Goal: Task Accomplishment & Management: Complete application form

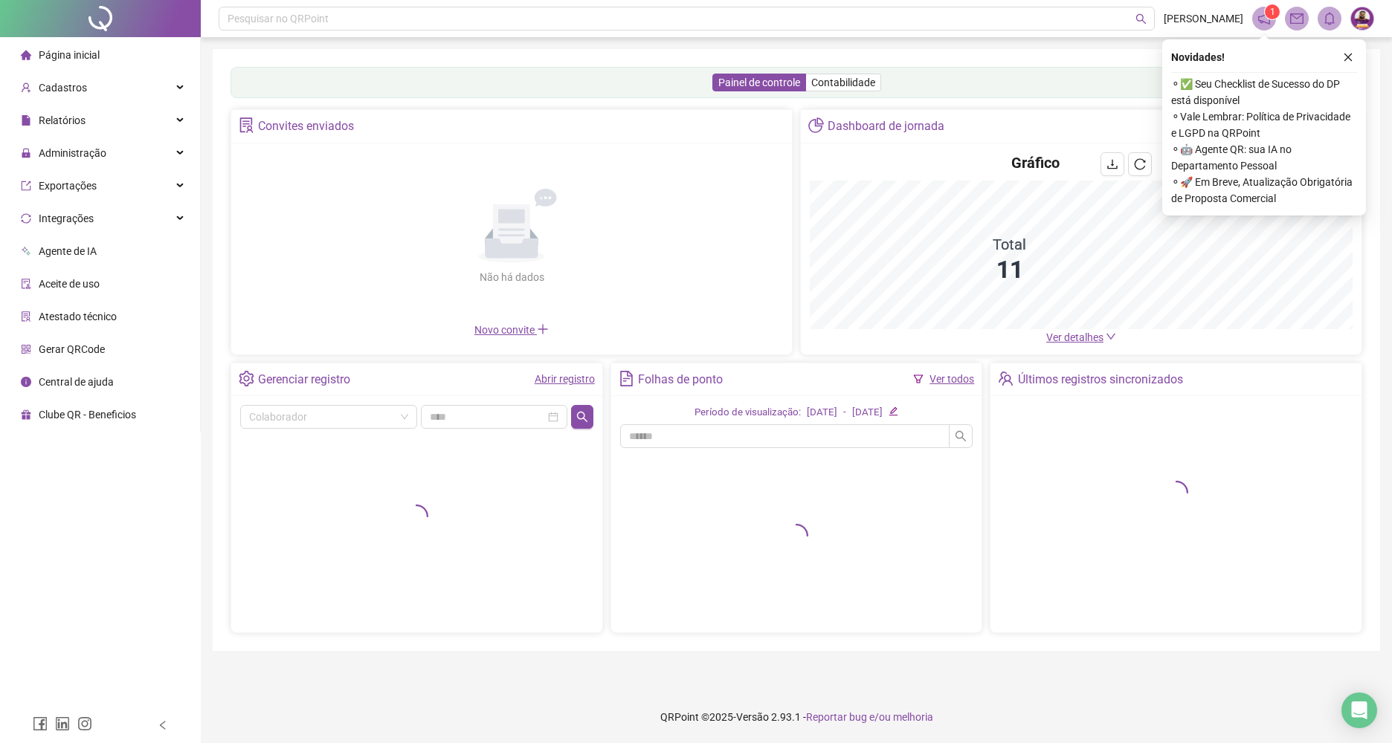
click at [584, 382] on link "Abrir registro" at bounding box center [564, 379] width 60 height 12
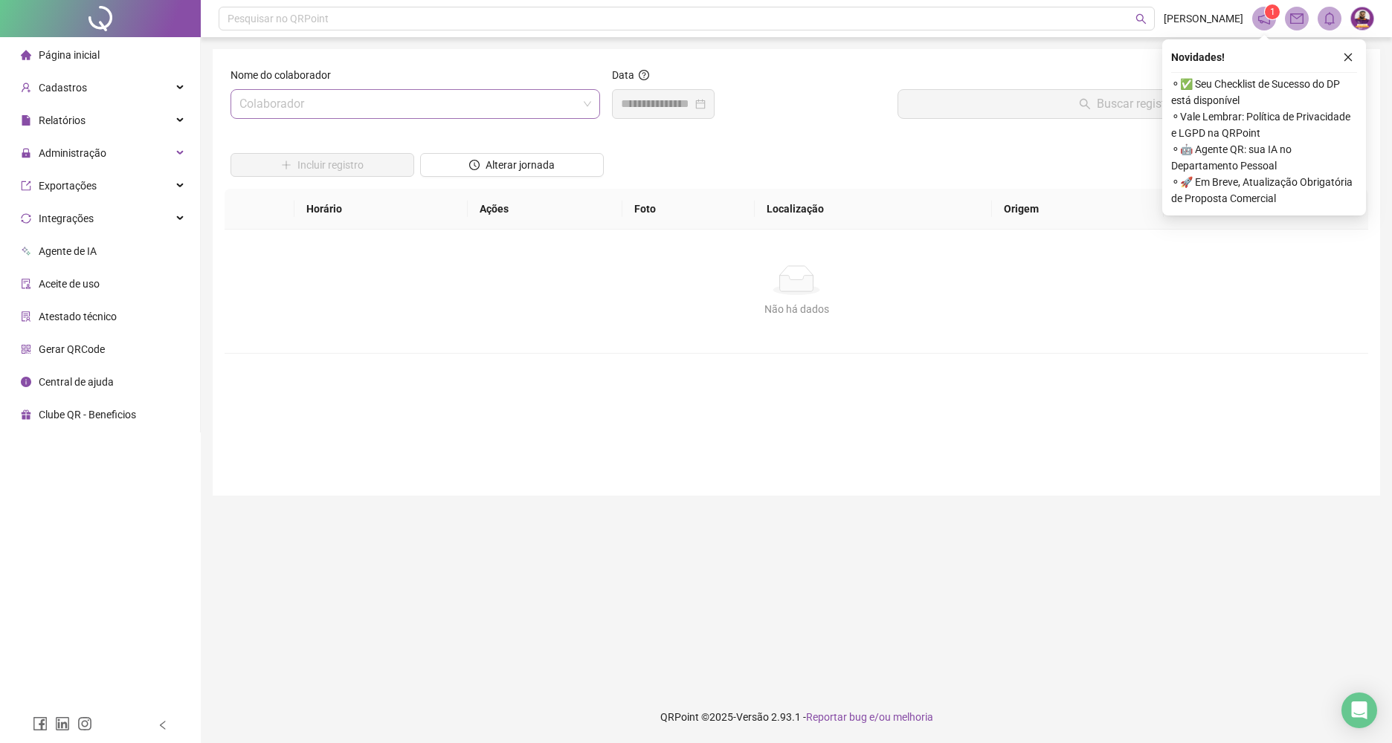
click at [505, 97] on input "search" at bounding box center [408, 104] width 338 height 28
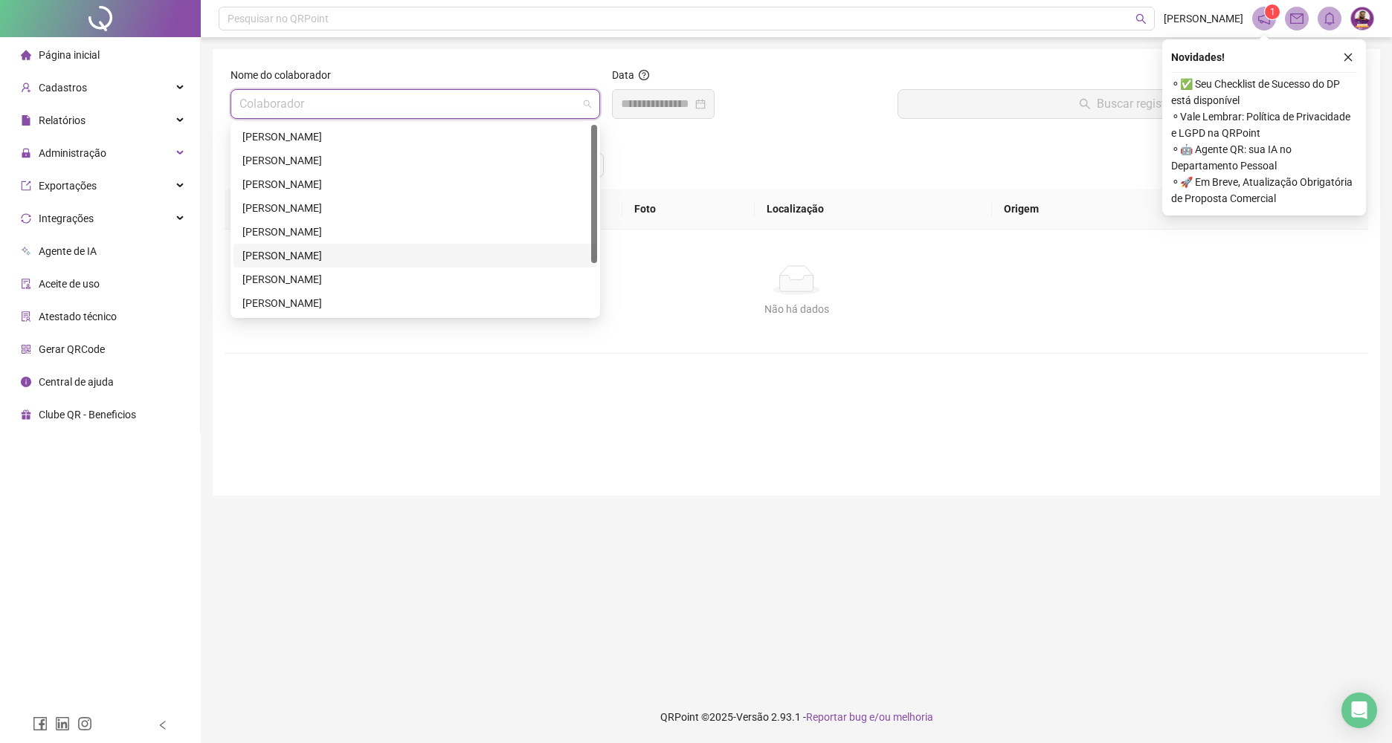
click at [366, 251] on div "[PERSON_NAME]" at bounding box center [415, 256] width 346 height 16
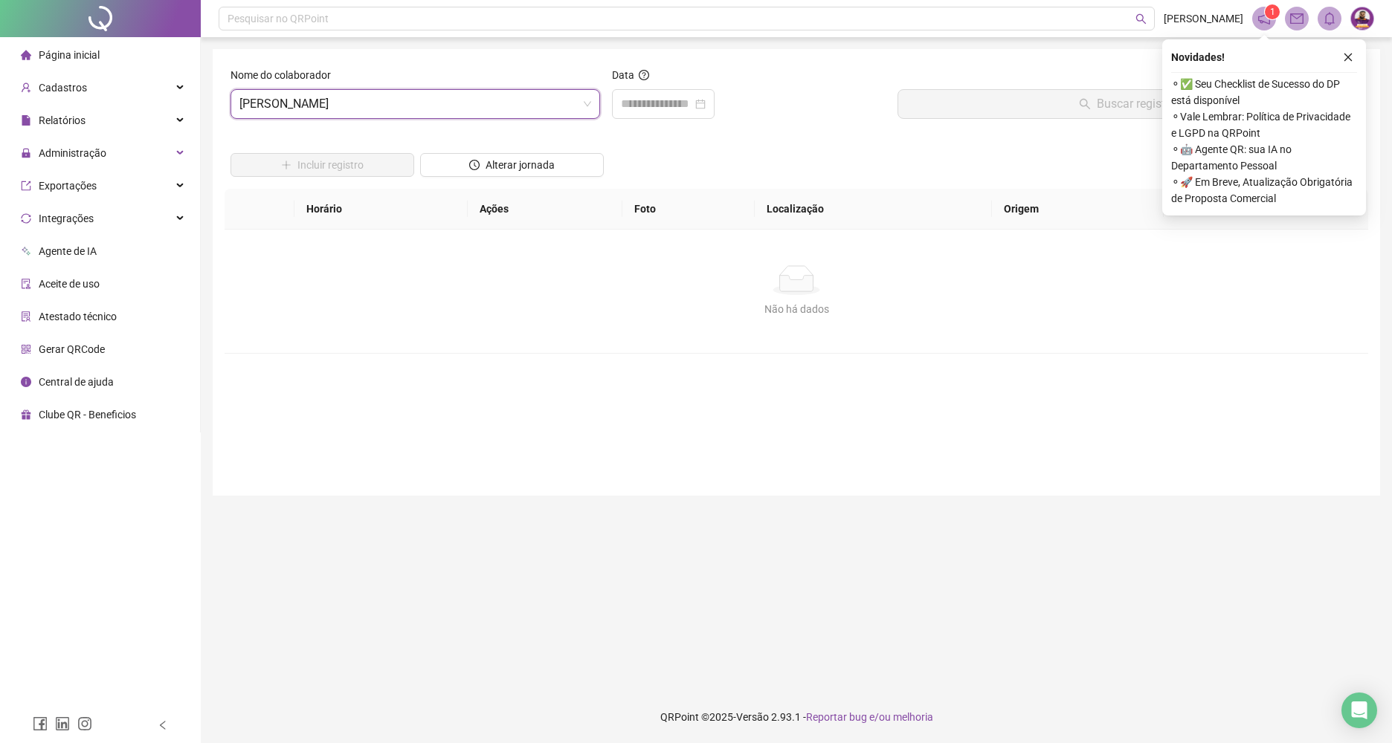
click at [660, 88] on div "Data" at bounding box center [749, 78] width 274 height 22
click at [650, 119] on div "Data" at bounding box center [749, 99] width 286 height 64
click at [652, 109] on input at bounding box center [656, 104] width 71 height 18
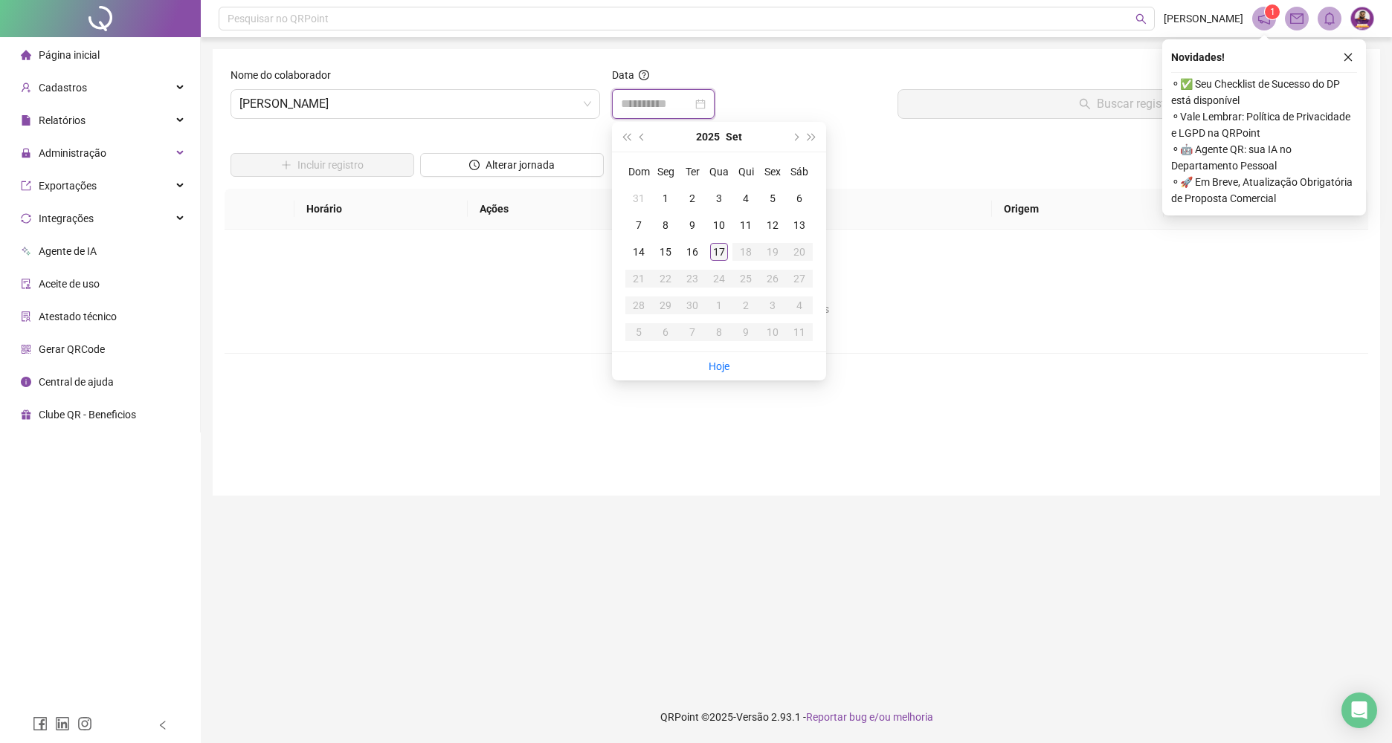
type input "**********"
click at [721, 253] on div "17" at bounding box center [719, 252] width 18 height 18
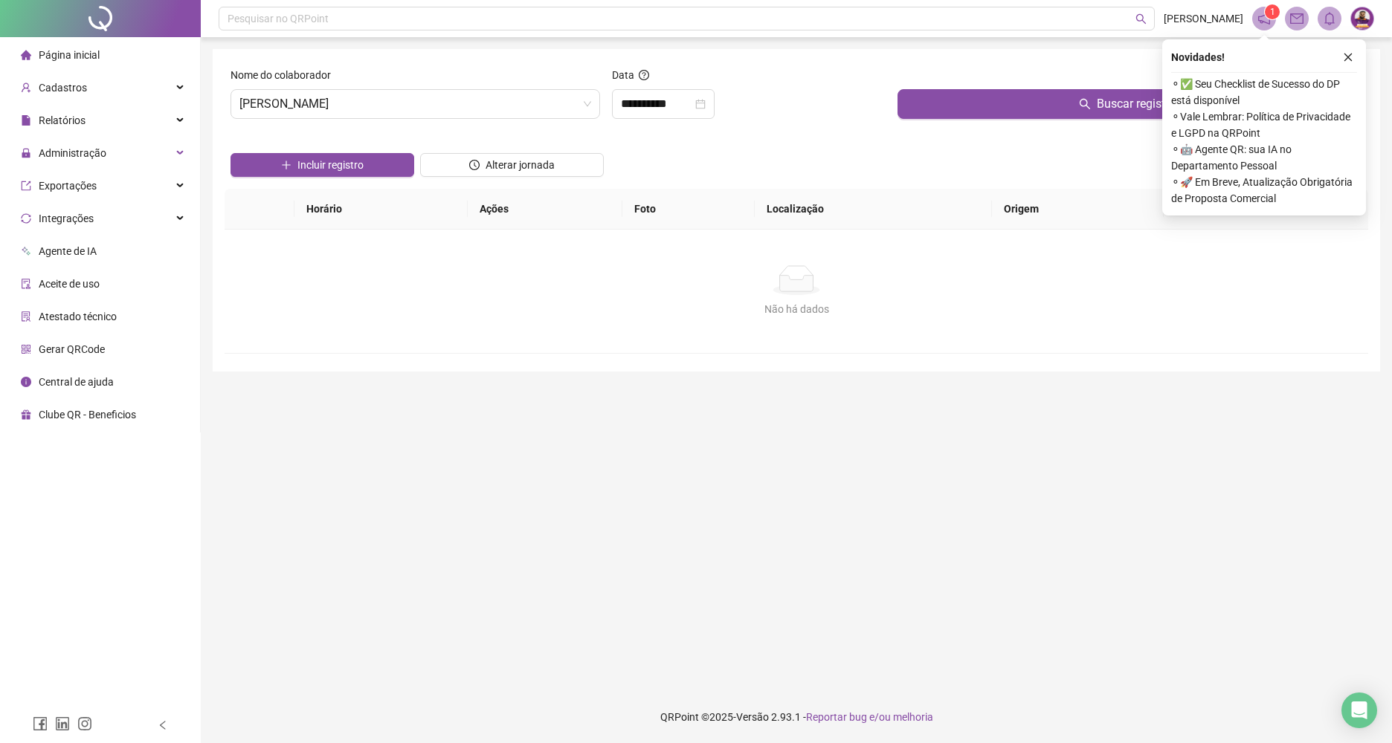
click at [973, 111] on button "Buscar registros" at bounding box center [1129, 104] width 465 height 30
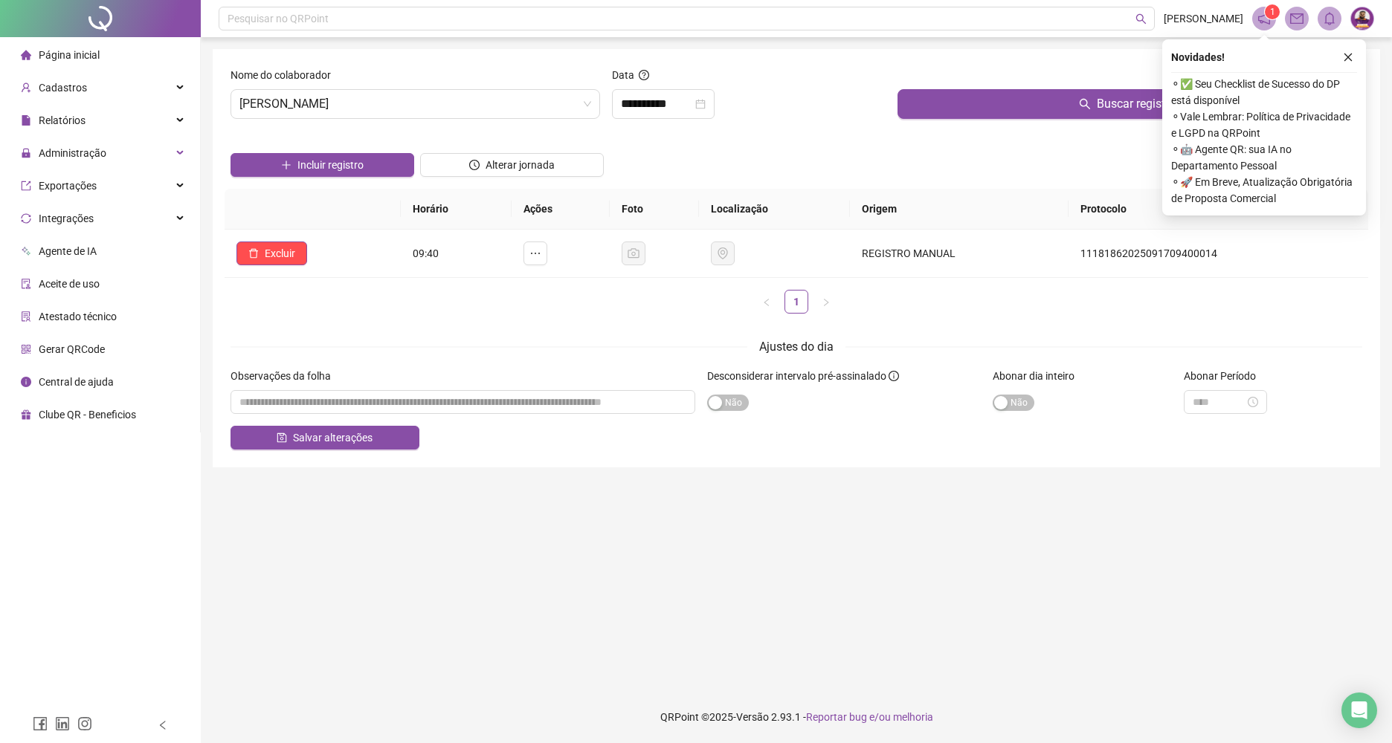
click at [1346, 54] on icon "close" at bounding box center [1347, 57] width 10 height 10
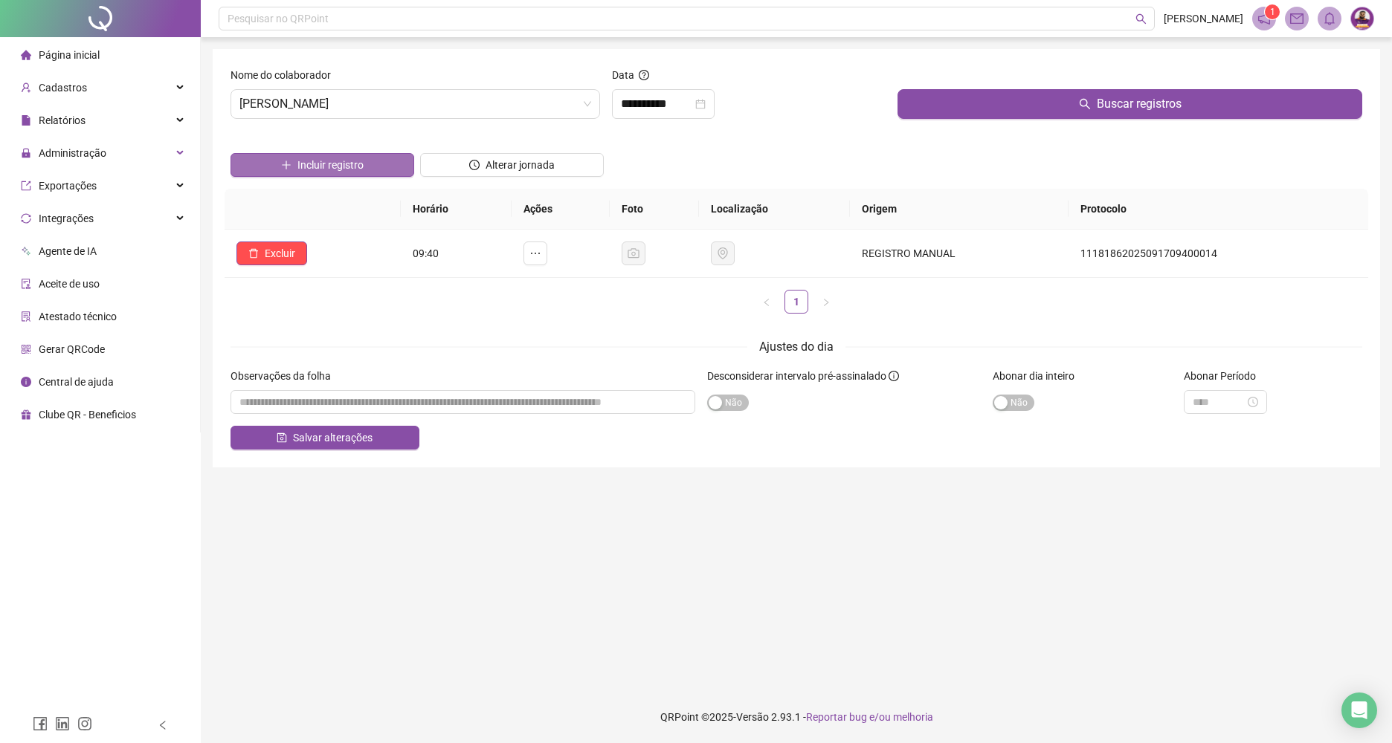
click at [279, 161] on button "Incluir registro" at bounding box center [322, 165] width 184 height 24
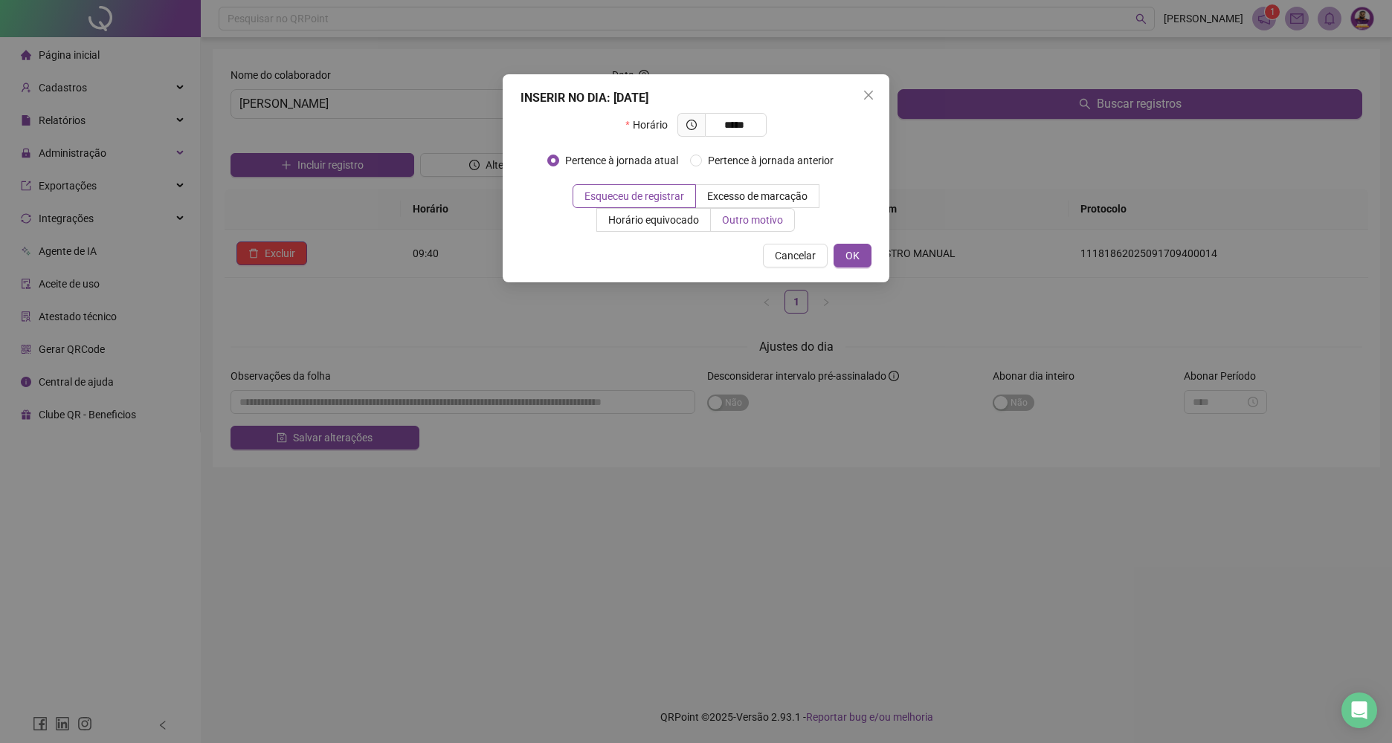
type input "*****"
click at [758, 229] on label "Outro motivo" at bounding box center [753, 220] width 84 height 24
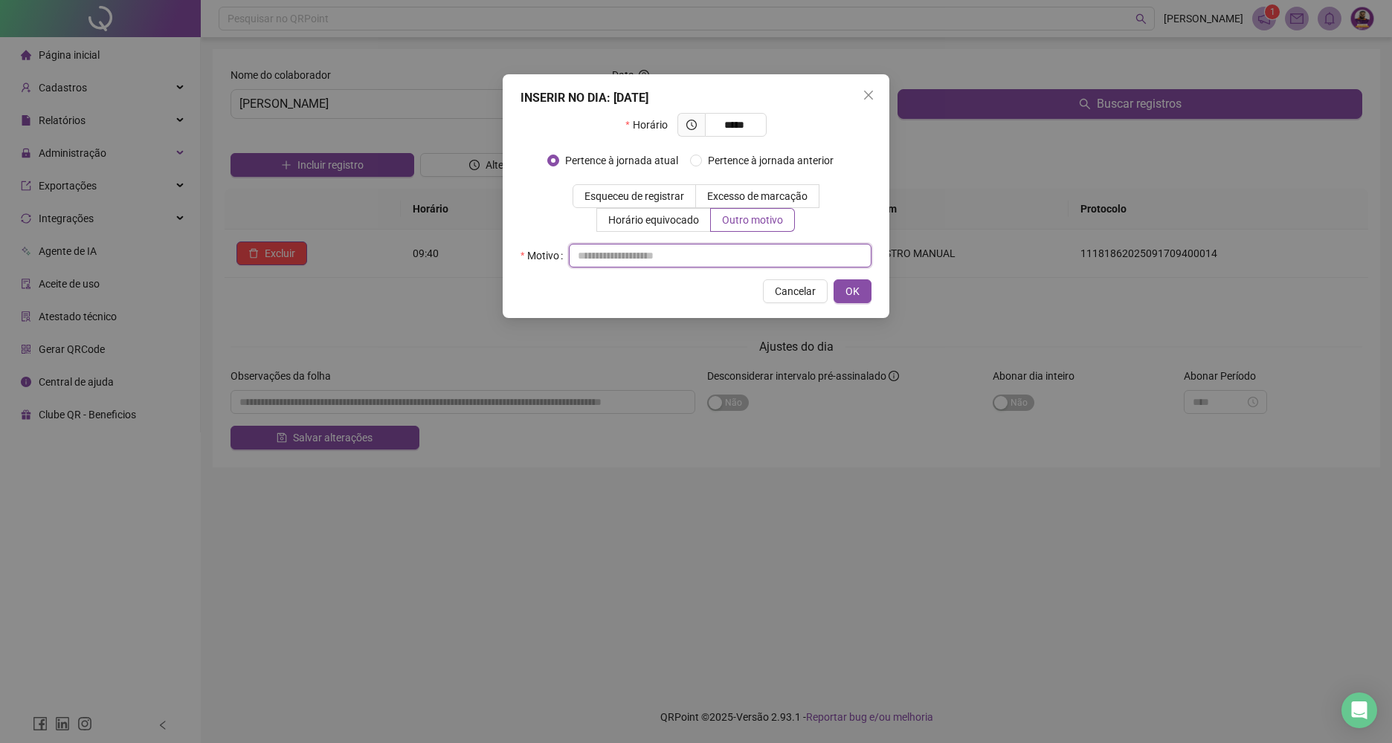
click at [754, 254] on input "text" at bounding box center [720, 256] width 303 height 24
type input "*"
click at [846, 285] on span "OK" at bounding box center [852, 291] width 14 height 16
